Goal: Find specific page/section

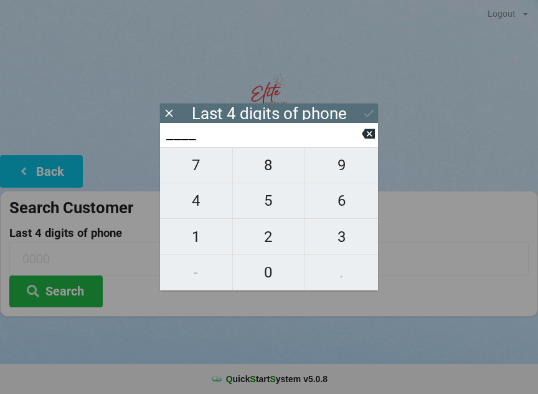
click at [265, 247] on span "2" at bounding box center [269, 237] width 72 height 26
type input "2___"
click at [212, 213] on span "4" at bounding box center [196, 200] width 72 height 26
type input "24__"
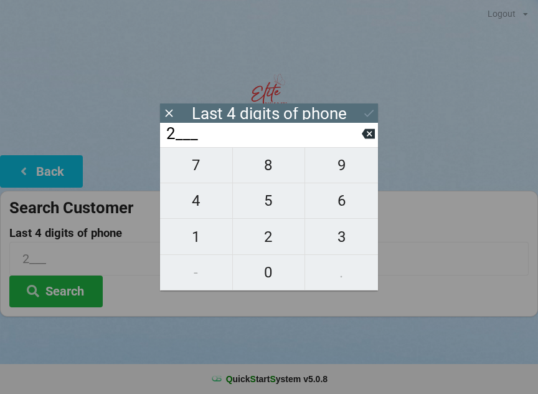
type input "24__"
click at [195, 229] on span "1" at bounding box center [196, 237] width 72 height 26
type input "241_"
click at [262, 275] on span "0" at bounding box center [269, 272] width 72 height 26
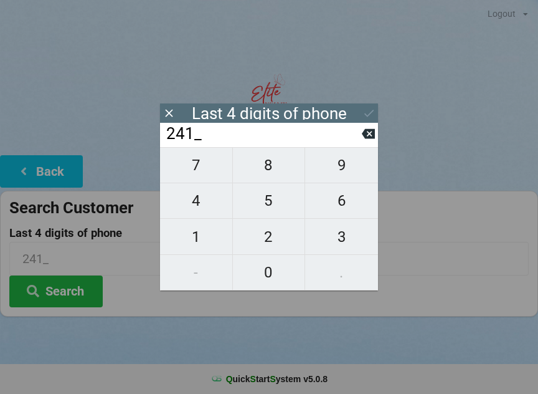
type input "2410"
click at [363, 119] on icon at bounding box center [369, 113] width 13 height 13
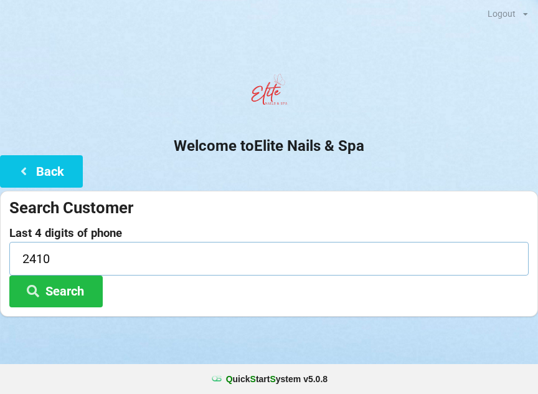
click at [123, 254] on input "2410" at bounding box center [268, 258] width 519 height 33
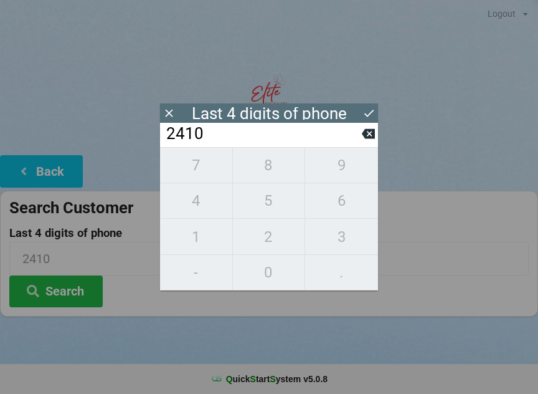
click at [368, 107] on icon at bounding box center [369, 113] width 13 height 13
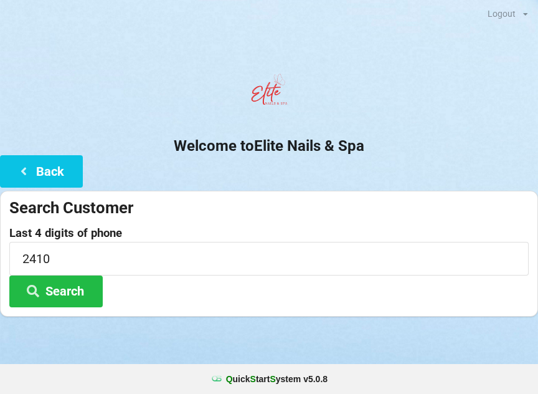
click at [74, 296] on button "Search" at bounding box center [55, 291] width 93 height 32
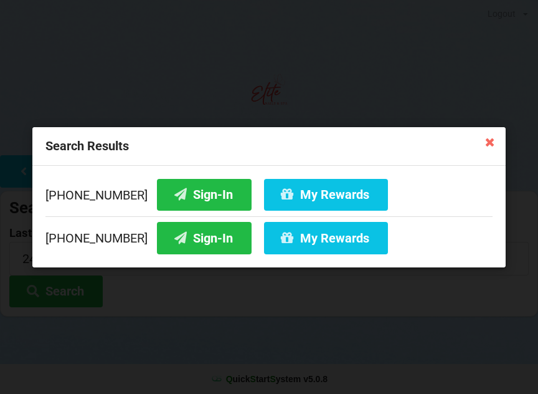
click at [190, 192] on button "Sign-In" at bounding box center [204, 194] width 95 height 32
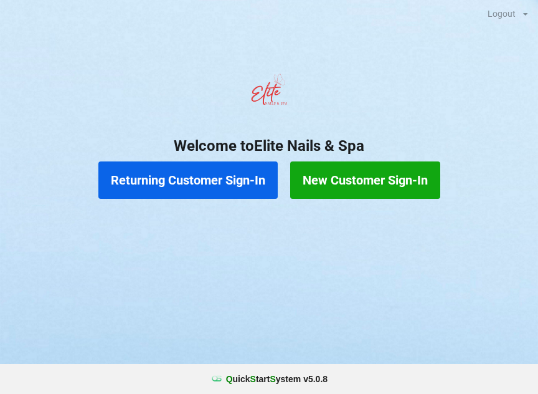
click at [381, 183] on button "New Customer Sign-In" at bounding box center [365, 179] width 150 height 37
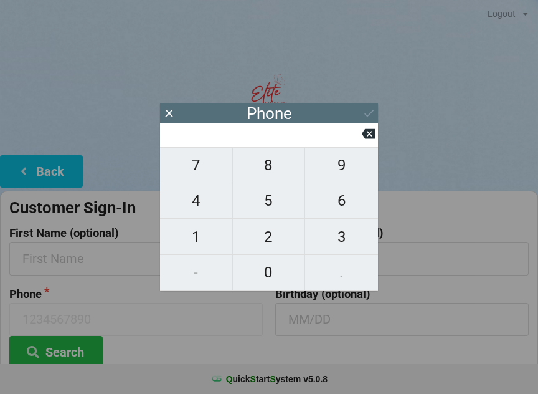
click at [267, 206] on span "5" at bounding box center [269, 200] width 72 height 26
type input "5"
click at [269, 279] on span "0" at bounding box center [269, 272] width 72 height 26
type input "50"
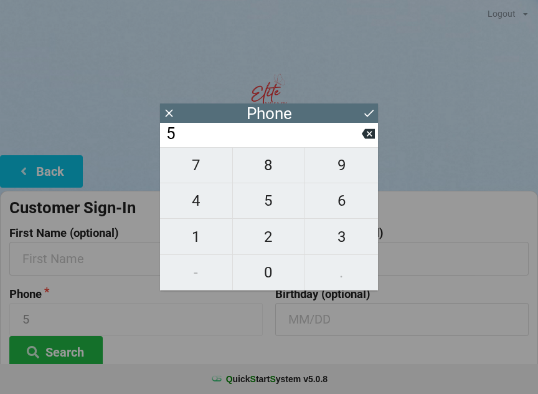
type input "50"
click at [198, 235] on span "1" at bounding box center [196, 237] width 72 height 26
type input "501"
click at [264, 206] on span "5" at bounding box center [269, 200] width 72 height 26
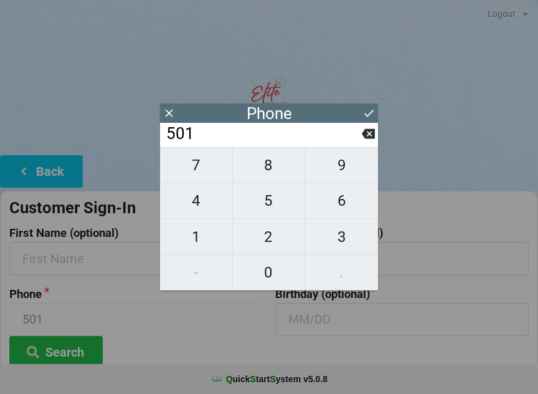
type input "5015"
click at [339, 210] on span "6" at bounding box center [341, 200] width 73 height 26
type input "50156"
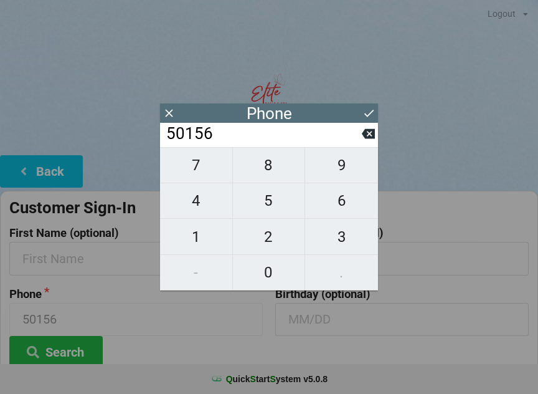
click at [333, 237] on span "3" at bounding box center [341, 237] width 73 height 26
type input "501563"
click at [200, 176] on span "7" at bounding box center [196, 165] width 72 height 26
type input "5015637"
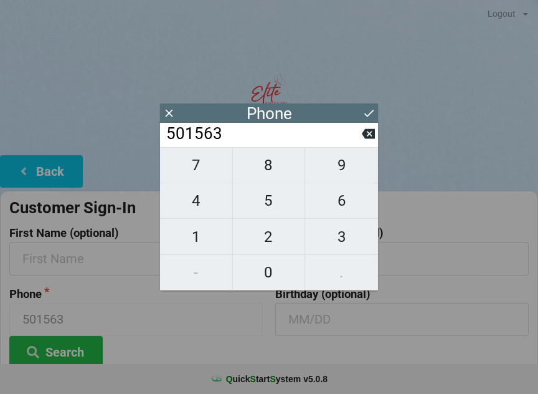
type input "5015637"
click at [265, 208] on span "5" at bounding box center [269, 200] width 72 height 26
type input "50156375"
click at [265, 239] on span "2" at bounding box center [269, 237] width 72 height 26
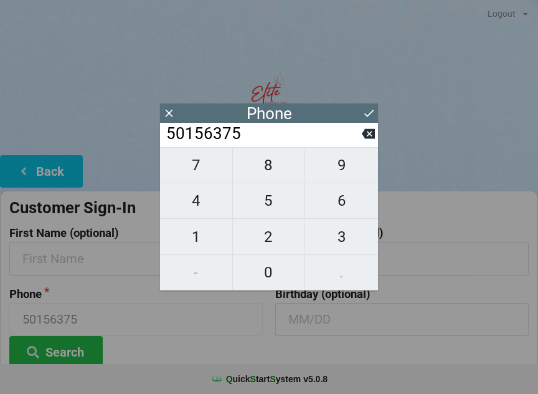
type input "501563752"
click at [189, 239] on span "1" at bounding box center [196, 237] width 72 height 26
type input "5015637521"
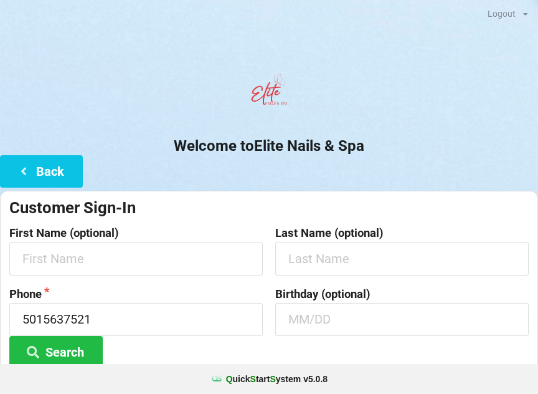
click at [449, 110] on div at bounding box center [269, 94] width 538 height 53
click at [120, 260] on input "text" at bounding box center [136, 258] width 254 height 33
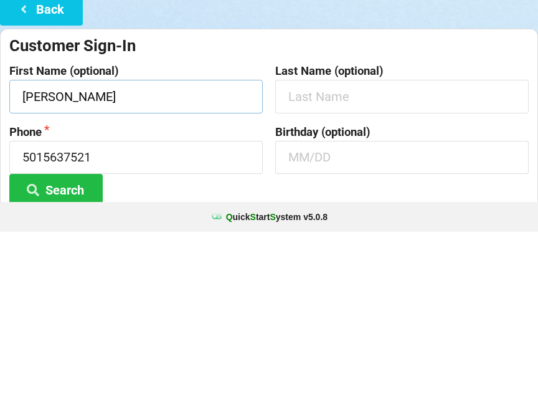
type input "[PERSON_NAME]"
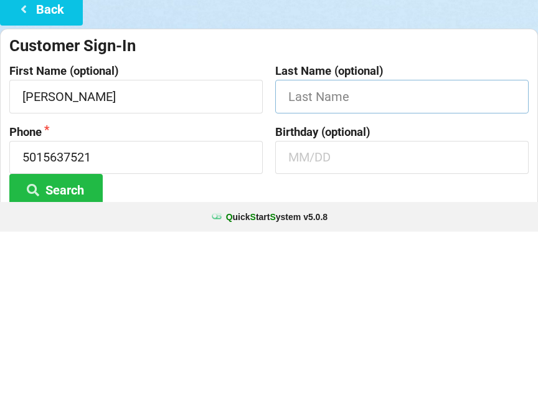
click at [331, 242] on input "text" at bounding box center [402, 258] width 254 height 33
type input "[PERSON_NAME]"
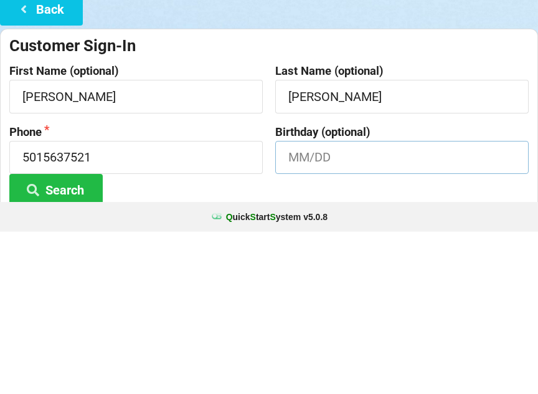
click at [348, 303] on input "text" at bounding box center [402, 319] width 254 height 33
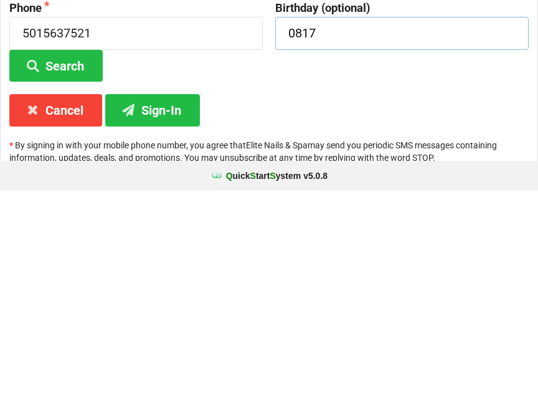
scroll to position [93, 0]
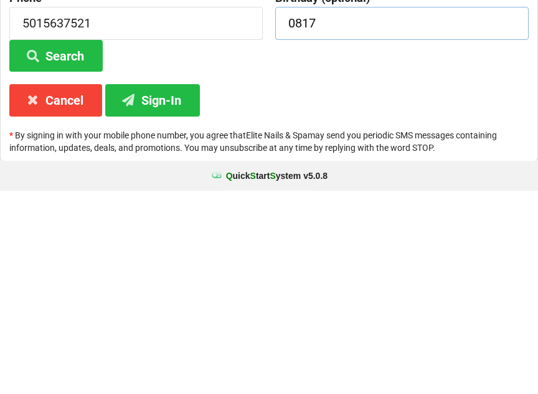
type input "0817"
click at [74, 243] on button "Search" at bounding box center [55, 259] width 93 height 32
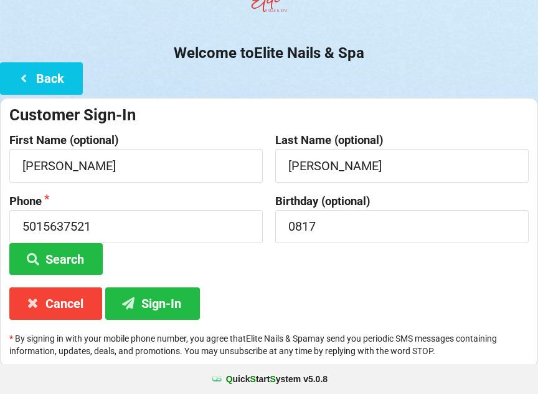
click at [157, 301] on button "Sign-In" at bounding box center [152, 303] width 95 height 32
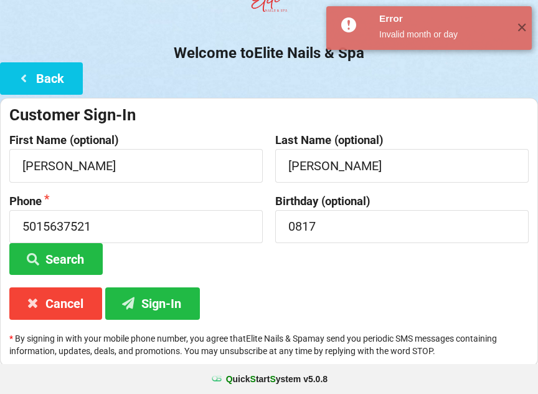
click at [517, 34] on span "✕" at bounding box center [521, 28] width 21 height 12
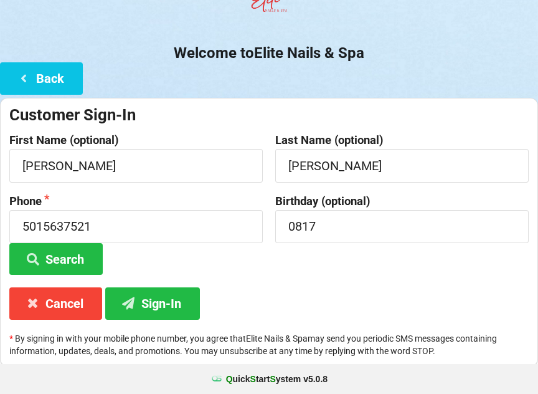
click at [56, 299] on button "Cancel" at bounding box center [55, 303] width 93 height 32
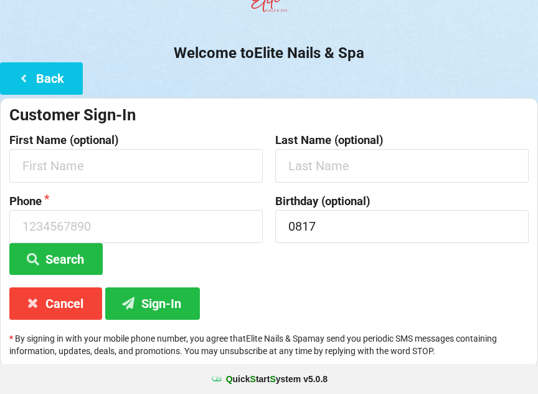
click at [44, 75] on button "Back" at bounding box center [41, 78] width 83 height 32
